Goal: Task Accomplishment & Management: Complete application form

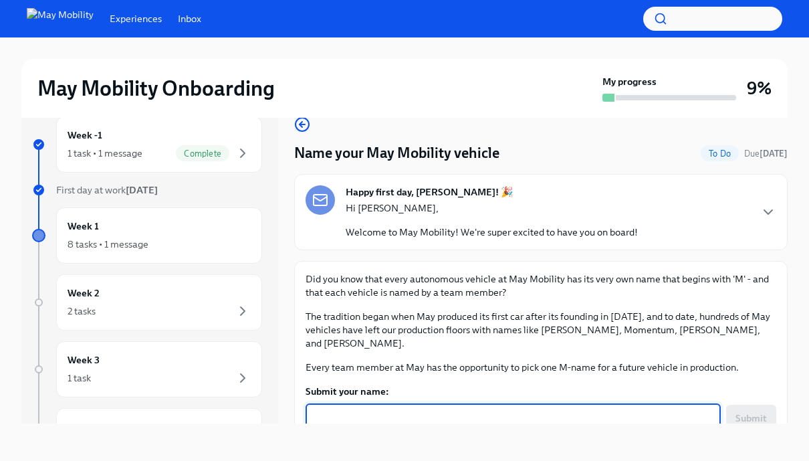
scroll to position [45, 0]
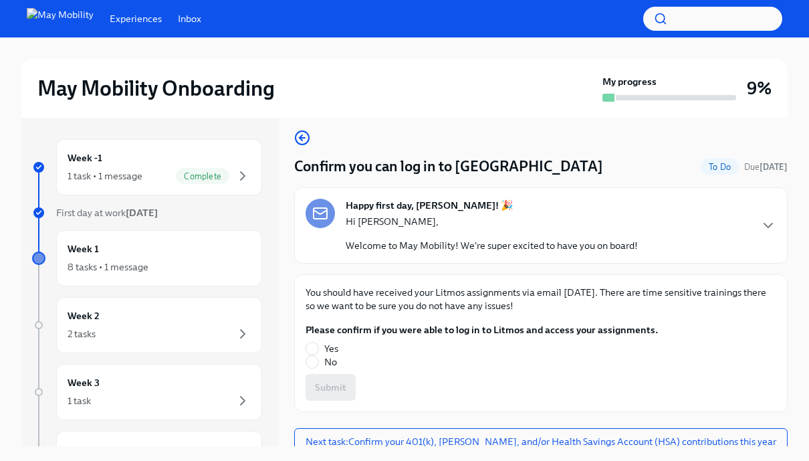
scroll to position [18, 0]
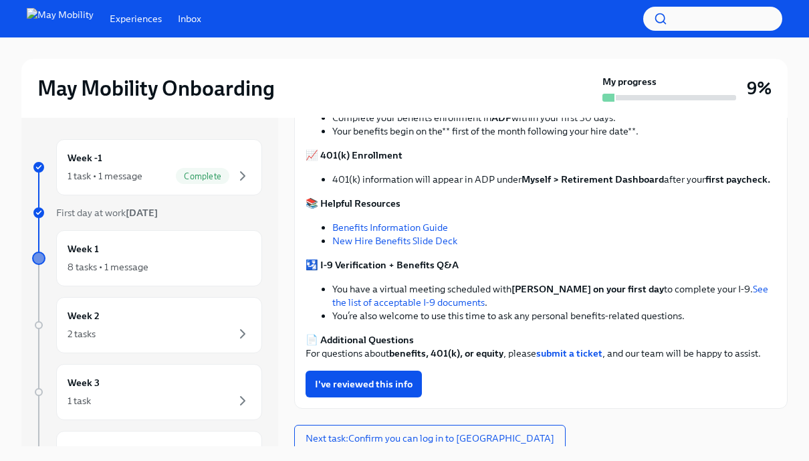
scroll to position [239, 0]
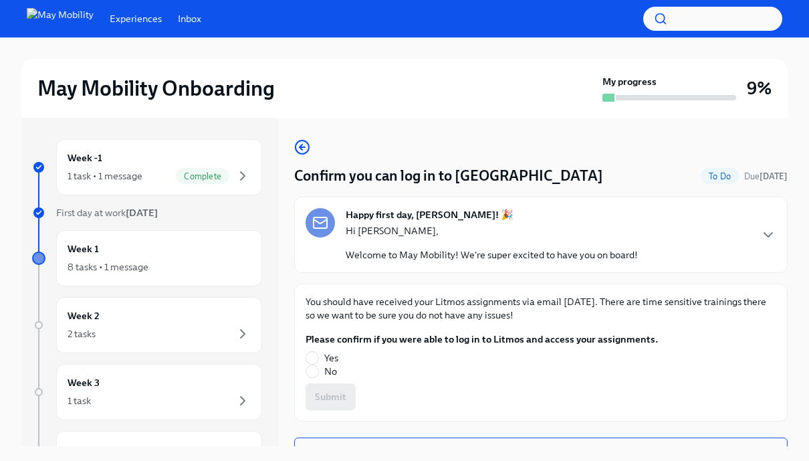
click at [322, 355] on label "Yes" at bounding box center [476, 357] width 342 height 13
click at [318, 355] on input "Yes" at bounding box center [312, 358] width 12 height 12
radio input "true"
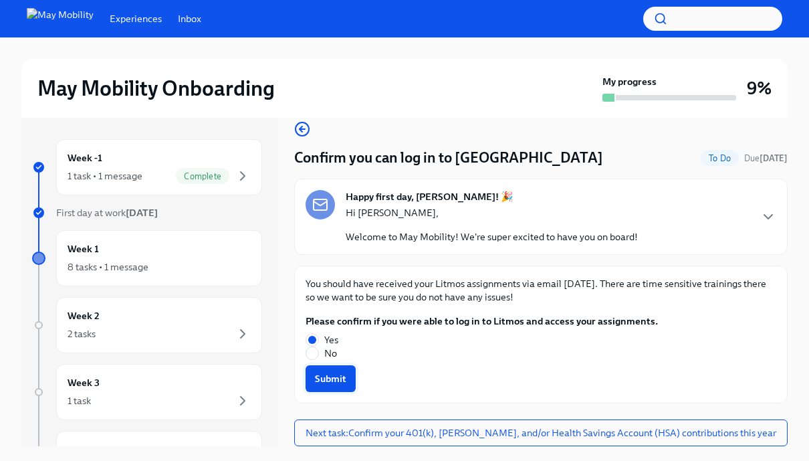
click at [340, 376] on span "Submit" at bounding box center [330, 378] width 31 height 13
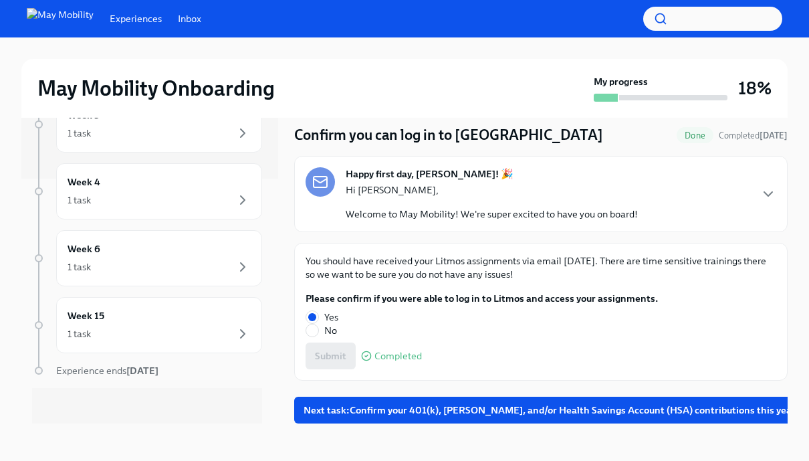
scroll to position [0, 0]
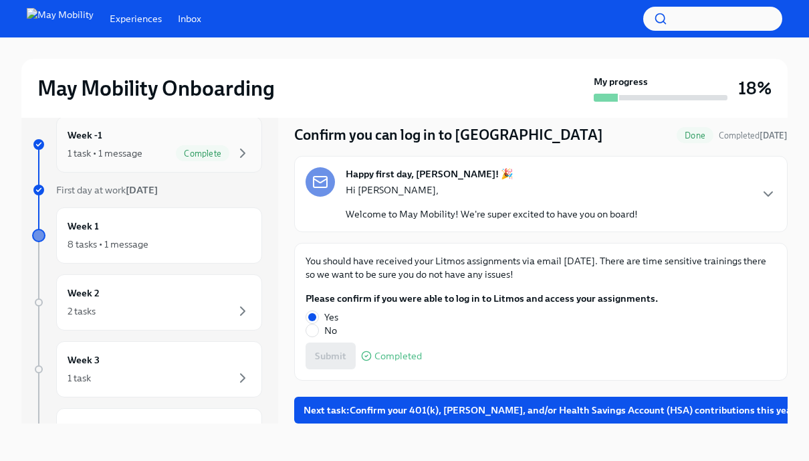
click at [201, 141] on div "Week -1 1 task • 1 message Complete" at bounding box center [159, 144] width 183 height 33
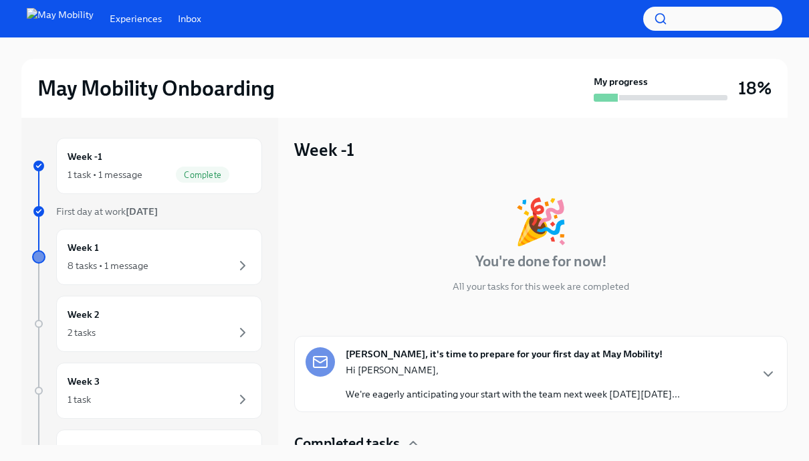
scroll to position [64, 0]
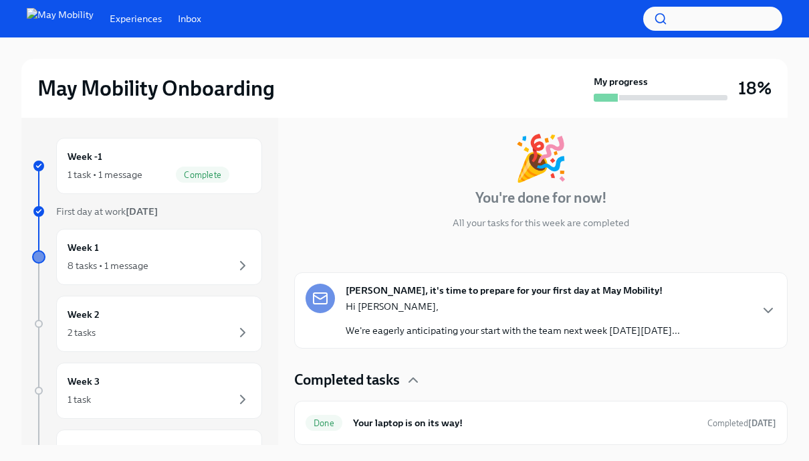
click at [424, 314] on div "Hi Seoho, We're eagerly anticipating your start with the team next week on Mond…" at bounding box center [513, 317] width 334 height 37
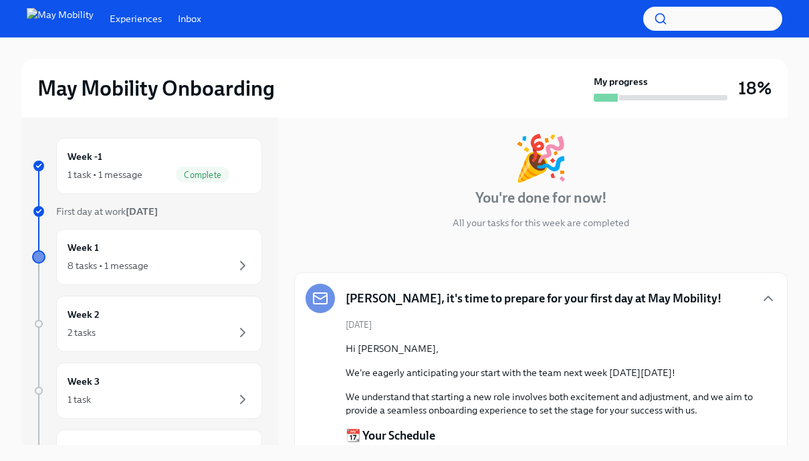
scroll to position [408, 0]
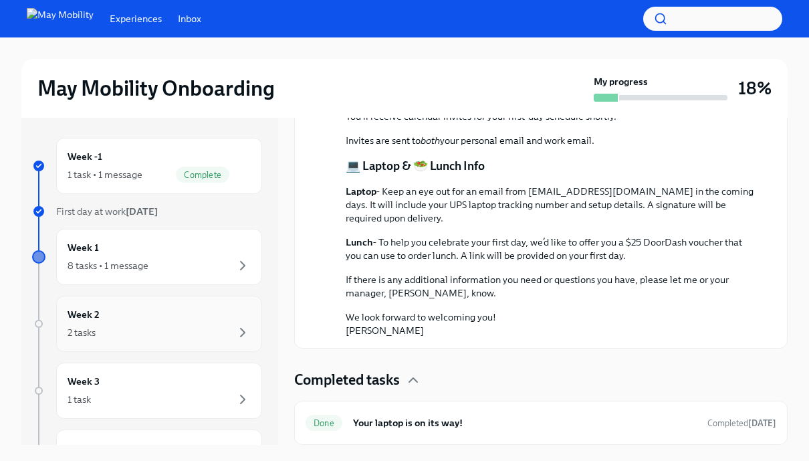
click at [239, 347] on div "Week 2 2 tasks" at bounding box center [159, 323] width 206 height 56
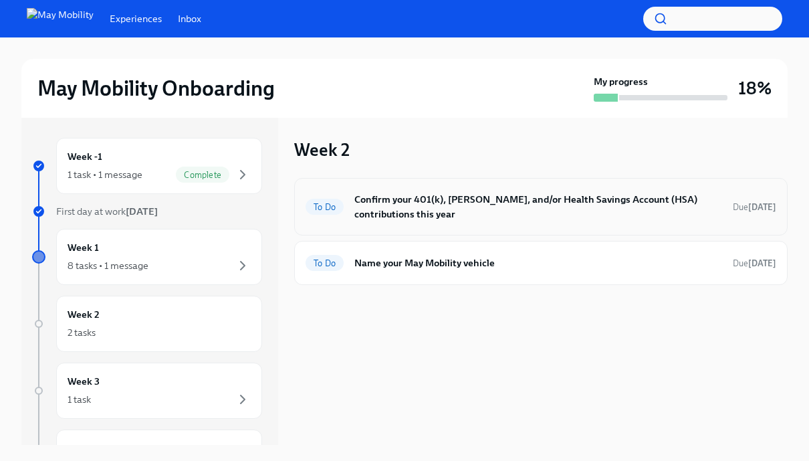
click at [455, 223] on div "To Do Confirm your 401(k), Roth, and/or Health Savings Account (HSA) contributi…" at bounding box center [540, 206] width 471 height 35
